Goal: Task Accomplishment & Management: Use online tool/utility

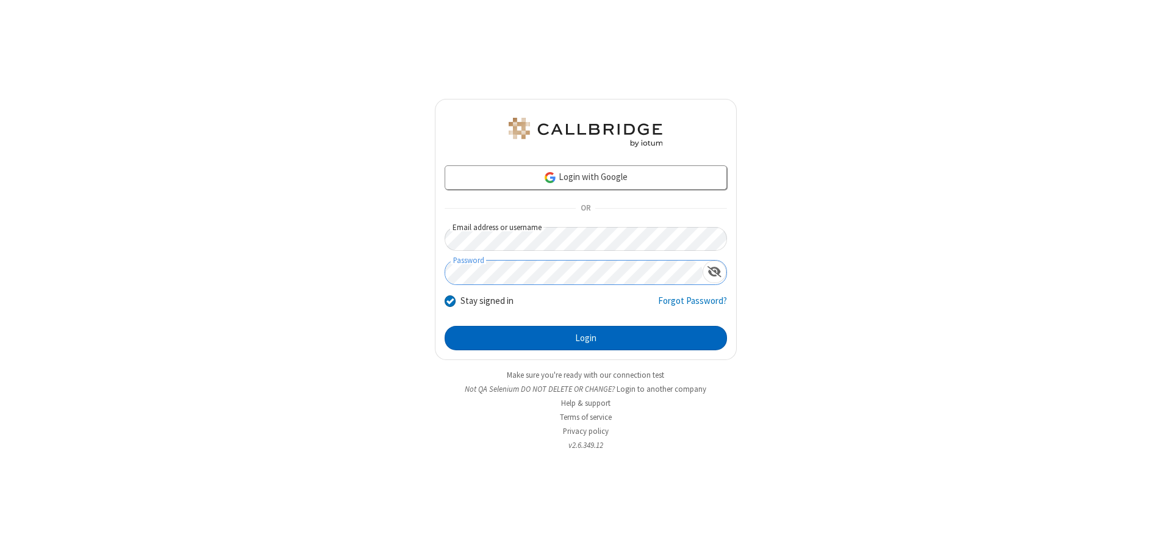
click at [586, 338] on button "Login" at bounding box center [586, 338] width 282 height 24
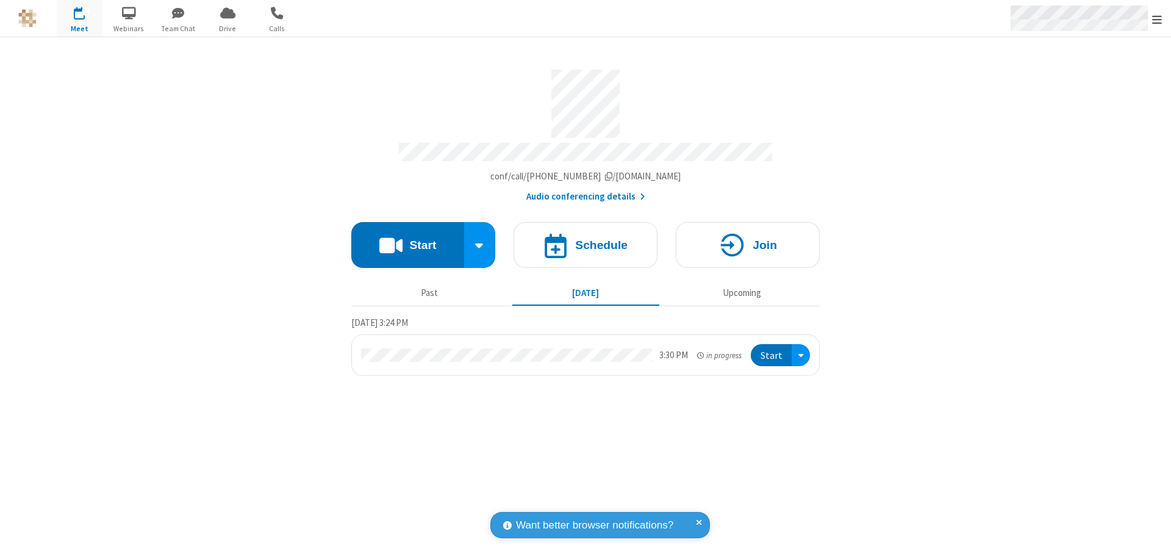
click at [1157, 19] on span "Open menu" at bounding box center [1157, 19] width 10 height 12
click at [228, 28] on span "Drive" at bounding box center [228, 28] width 46 height 11
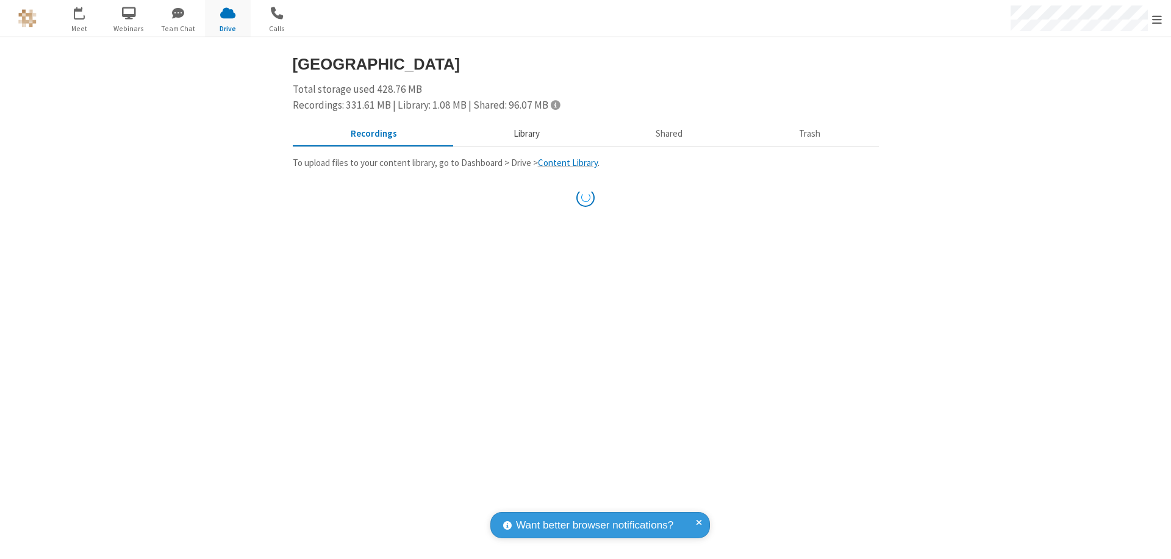
click at [525, 134] on button "Library" at bounding box center [526, 134] width 143 height 23
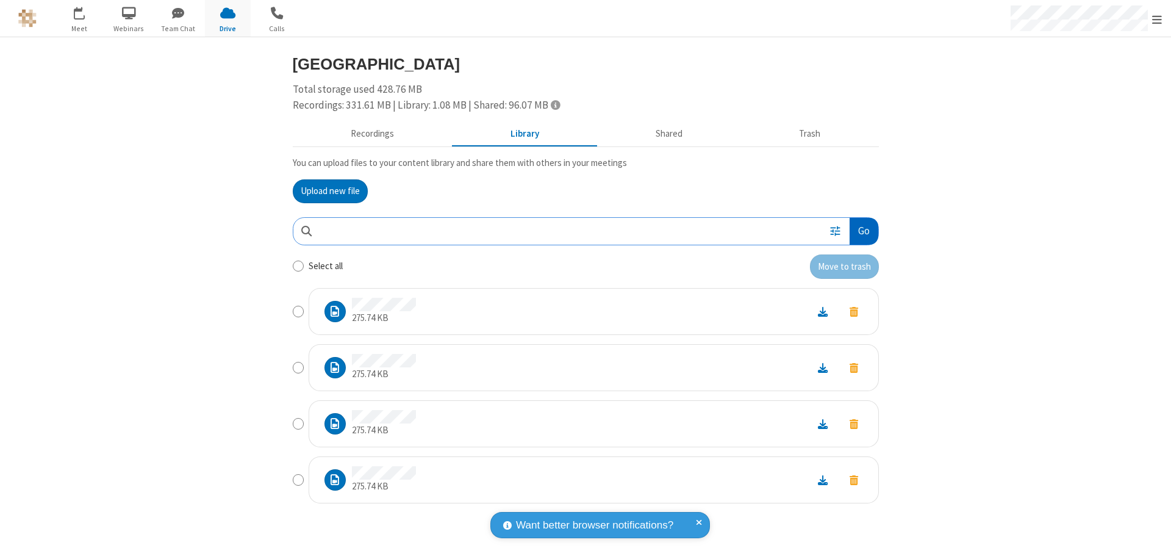
click at [863, 231] on button "Go" at bounding box center [864, 231] width 28 height 27
click at [330, 191] on button "Upload new file" at bounding box center [330, 191] width 75 height 24
